Goal: Navigation & Orientation: Locate item on page

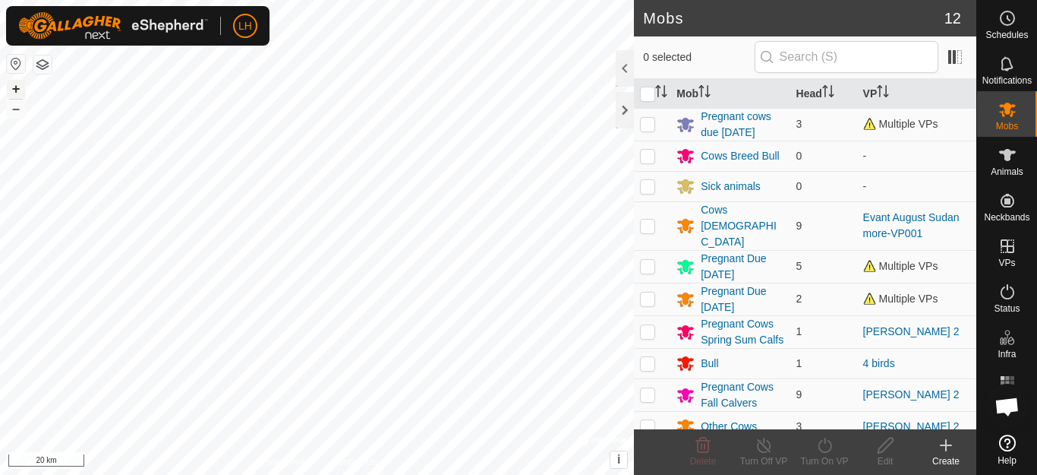
click at [17, 90] on button "+" at bounding box center [16, 89] width 18 height 18
click at [14, 89] on button "+" at bounding box center [16, 89] width 18 height 18
click at [14, 90] on button "+" at bounding box center [16, 89] width 18 height 18
click at [18, 88] on button "+" at bounding box center [16, 89] width 18 height 18
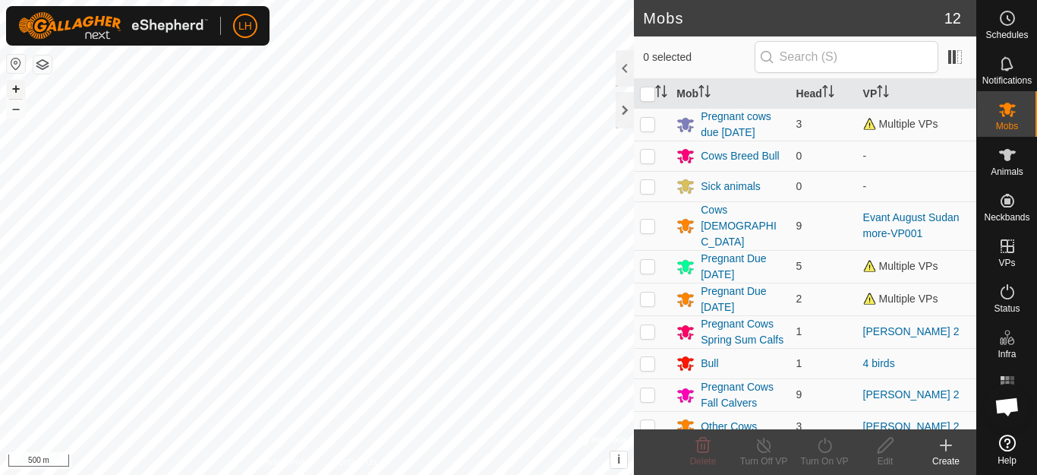
click at [18, 88] on button "+" at bounding box center [16, 89] width 18 height 18
click at [11, 92] on button "+" at bounding box center [16, 89] width 18 height 18
